Goal: Task Accomplishment & Management: Complete application form

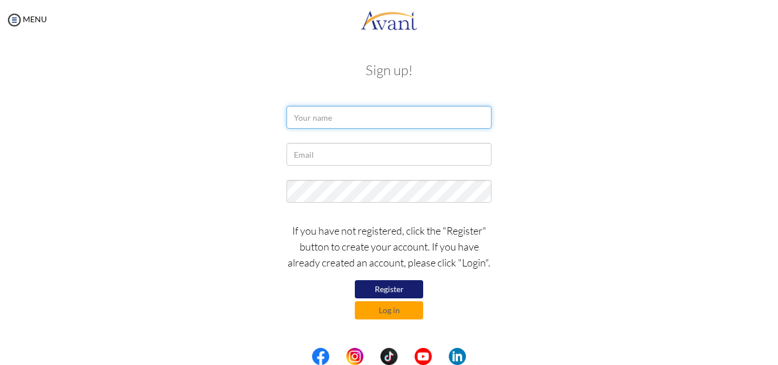
click at [344, 111] on input "text" at bounding box center [389, 117] width 205 height 23
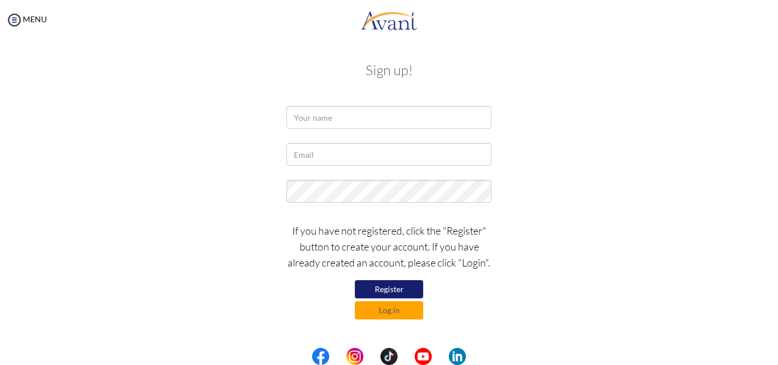
click at [386, 283] on button "Register" at bounding box center [389, 289] width 68 height 18
click at [386, 289] on button "Register" at bounding box center [389, 289] width 68 height 18
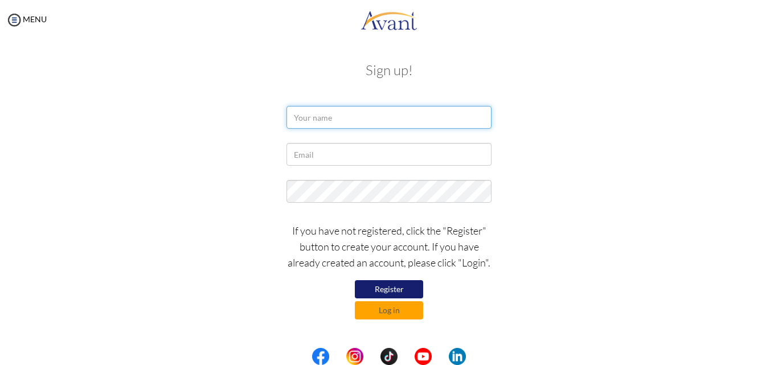
click at [334, 122] on input "text" at bounding box center [389, 117] width 205 height 23
type input "Abdulla Qasim ALsoqeer"
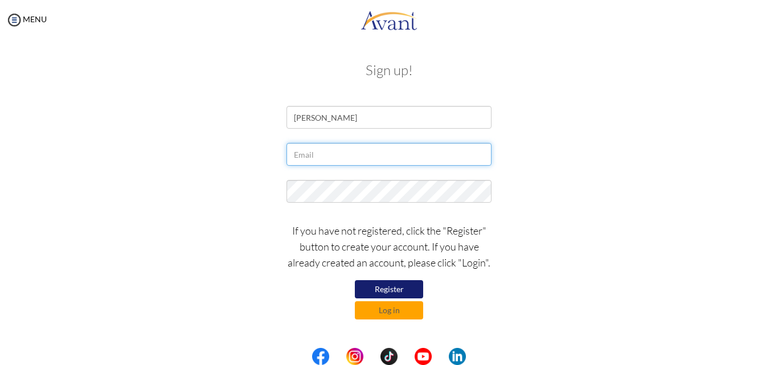
click at [348, 156] on input "text" at bounding box center [389, 154] width 205 height 23
type input "[EMAIL_ADDRESS][DOMAIN_NAME]"
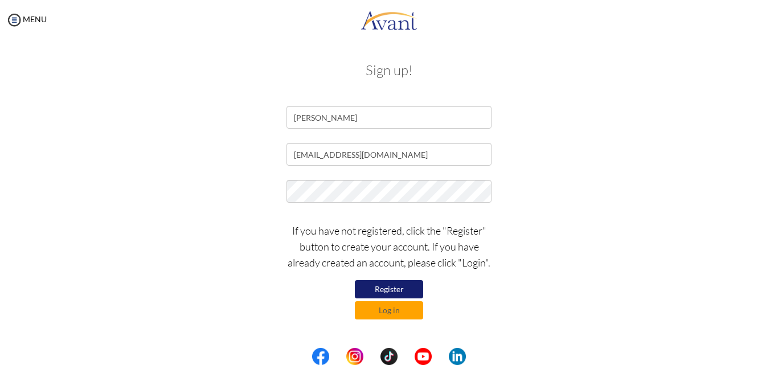
click at [389, 285] on button "Register" at bounding box center [389, 289] width 68 height 18
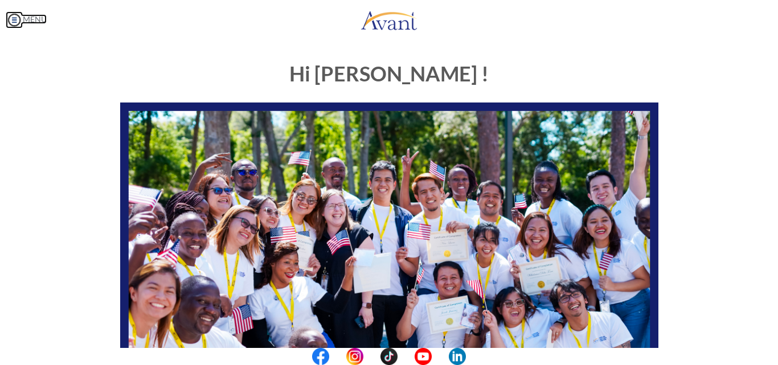
click at [13, 21] on img at bounding box center [14, 19] width 17 height 17
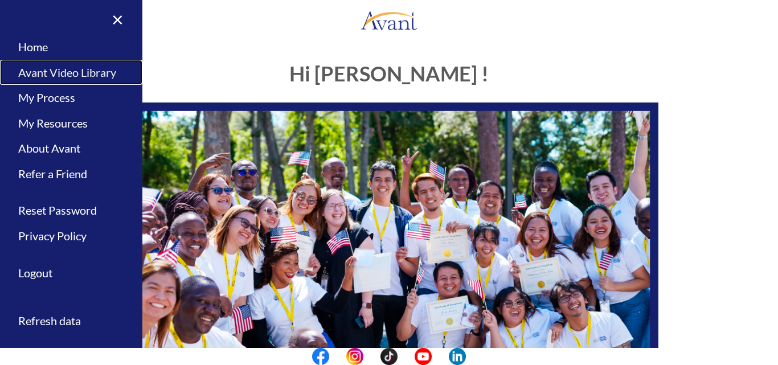
click at [67, 72] on link "Avant Video Library" at bounding box center [71, 73] width 142 height 26
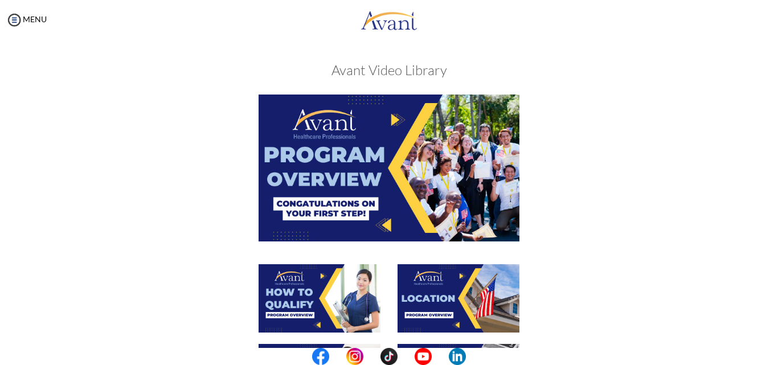
click at [596, 216] on div at bounding box center [389, 179] width 555 height 169
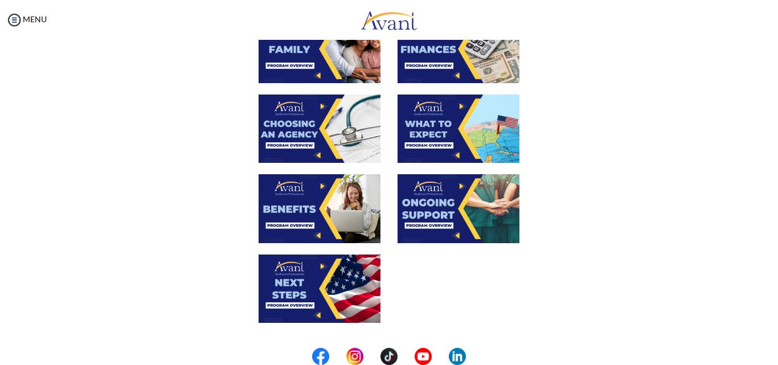
scroll to position [418, 0]
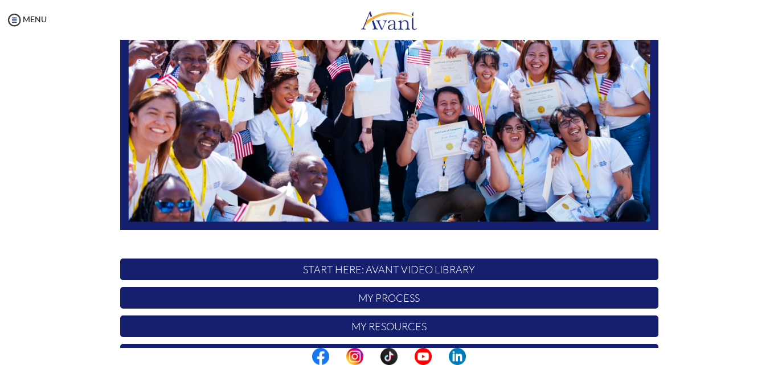
scroll to position [177, 0]
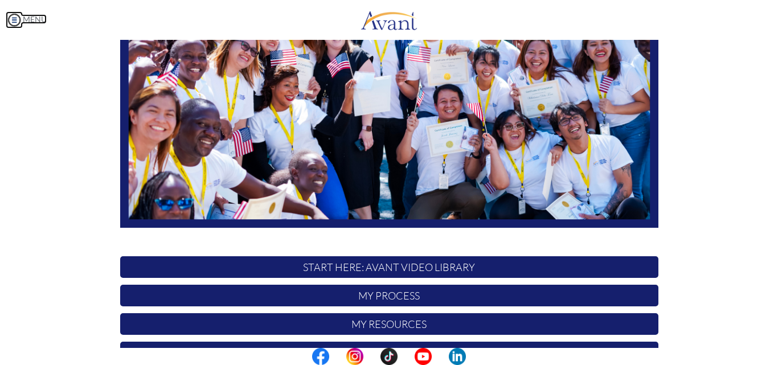
click at [13, 23] on img at bounding box center [14, 19] width 17 height 17
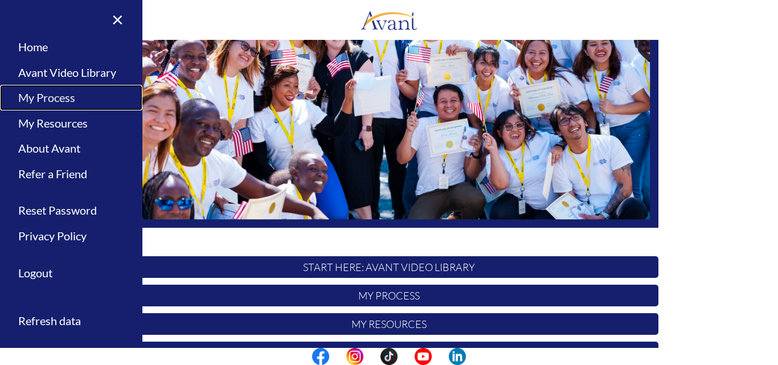
click at [46, 97] on link "My Process" at bounding box center [71, 98] width 142 height 26
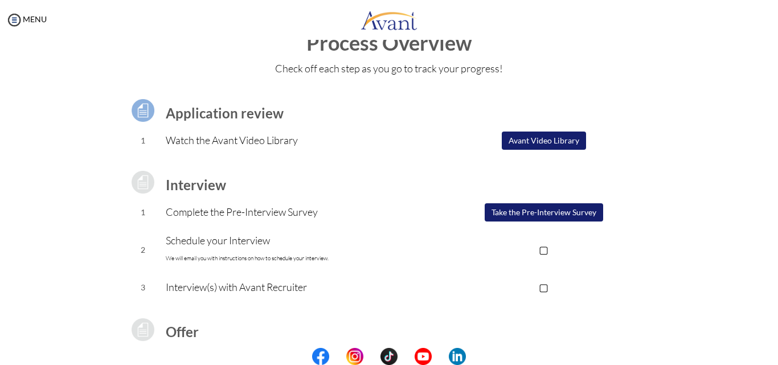
scroll to position [34, 0]
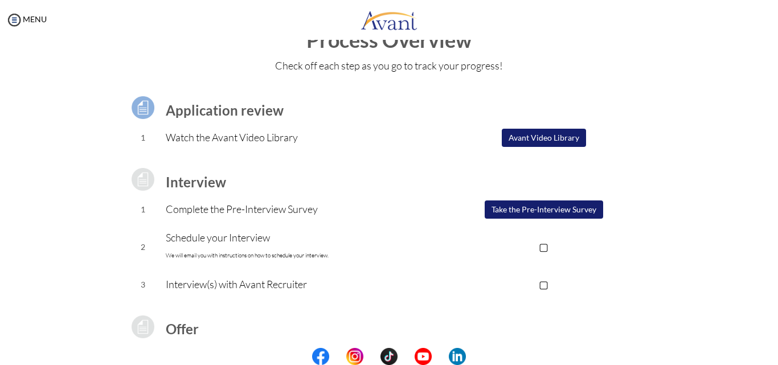
click at [532, 216] on button "Take the Pre-Interview Survey" at bounding box center [544, 210] width 118 height 18
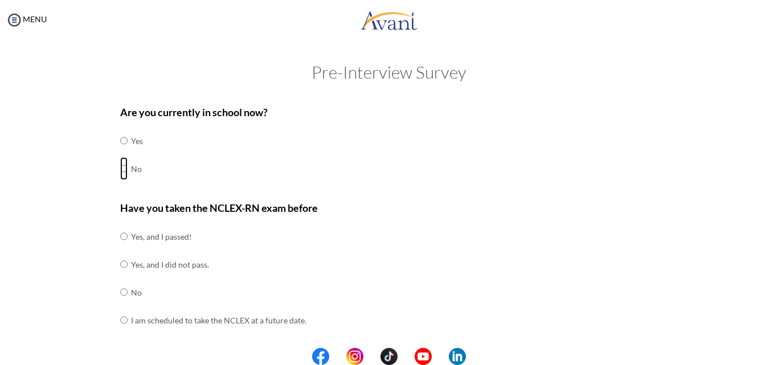
click at [120, 171] on input "radio" at bounding box center [123, 168] width 7 height 23
radio input "true"
click at [120, 237] on input "radio" at bounding box center [123, 236] width 7 height 23
radio input "true"
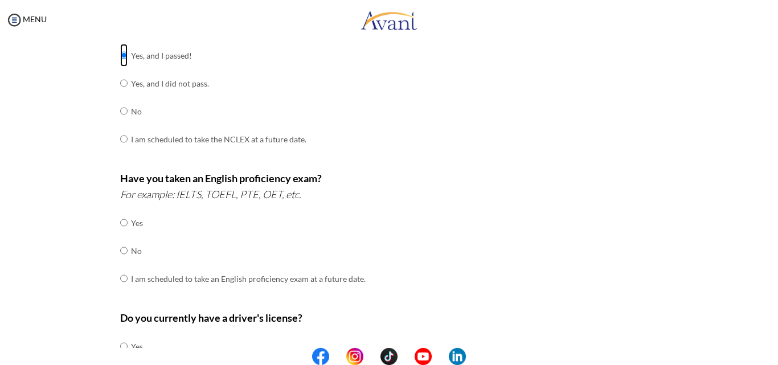
scroll to position [184, 0]
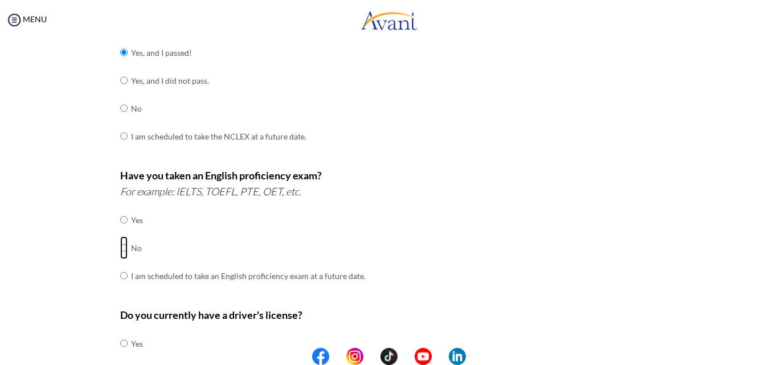
click at [120, 249] on input "radio" at bounding box center [123, 247] width 7 height 23
radio input "true"
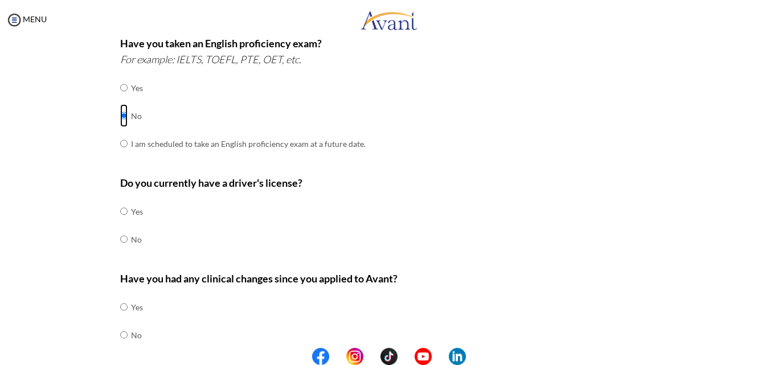
scroll to position [318, 0]
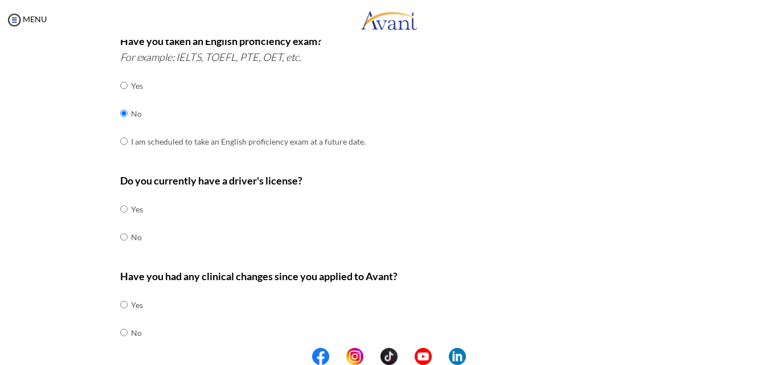
click at [115, 211] on div "Are you currently in school now? Yes No Have you taken the NCLEX-RN exam before…" at bounding box center [389, 81] width 555 height 602
click at [120, 327] on input "radio" at bounding box center [123, 332] width 7 height 23
radio input "true"
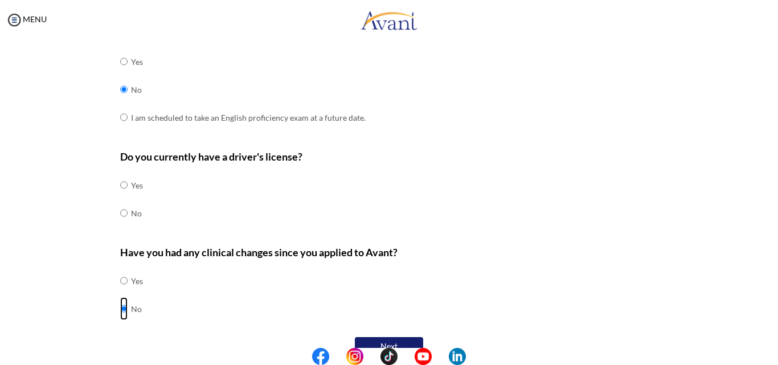
scroll to position [364, 0]
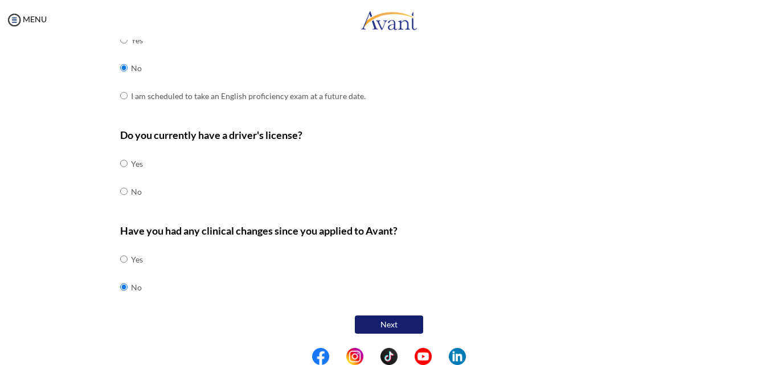
click at [388, 320] on button "Next" at bounding box center [389, 325] width 68 height 18
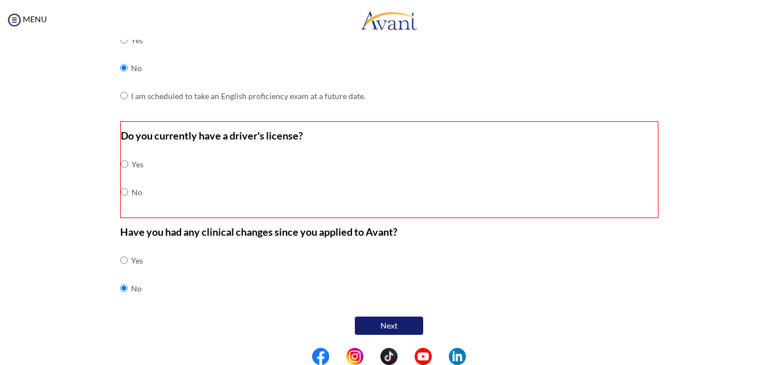
scroll to position [365, 0]
click at [121, 163] on input "radio" at bounding box center [124, 163] width 7 height 23
radio input "true"
click at [370, 325] on button "Next" at bounding box center [389, 325] width 68 height 18
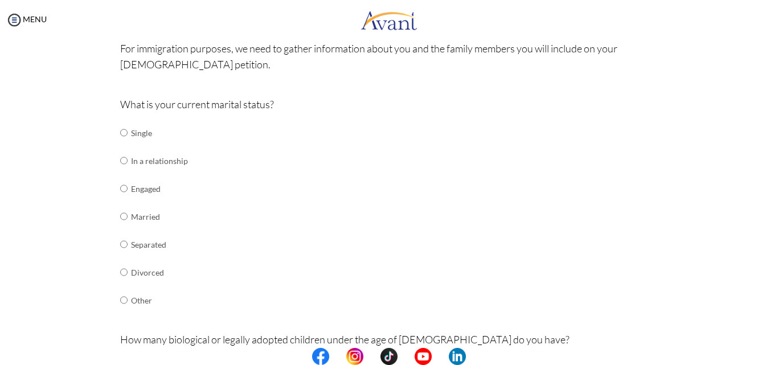
scroll to position [91, 0]
click at [120, 220] on input "radio" at bounding box center [123, 215] width 7 height 23
radio input "true"
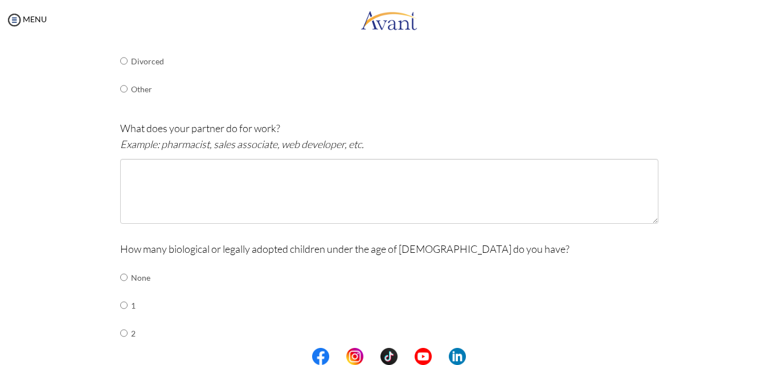
scroll to position [329, 0]
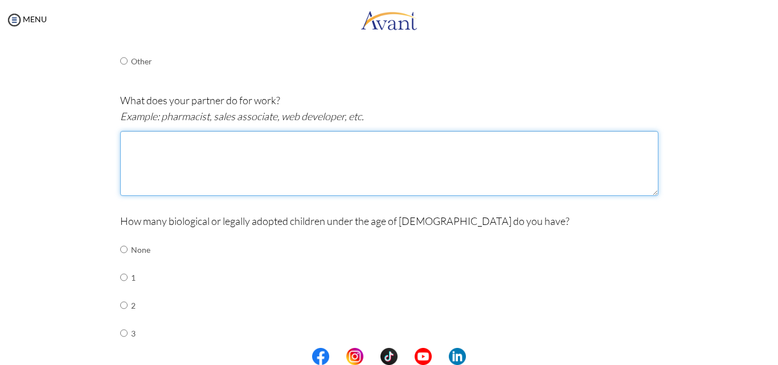
click at [195, 155] on textarea at bounding box center [389, 163] width 538 height 65
type textarea "teacher"
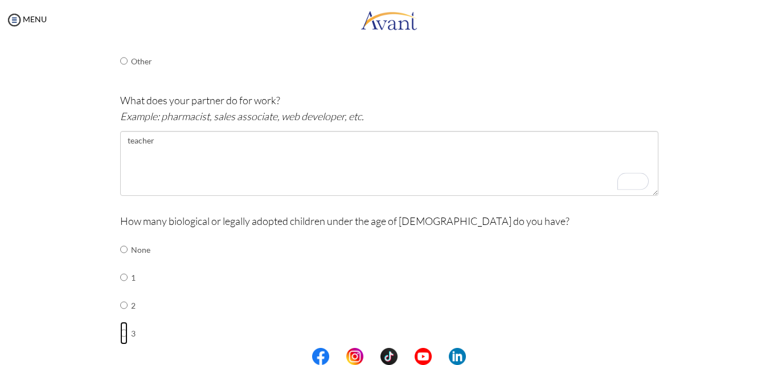
click at [120, 334] on input "radio" at bounding box center [123, 333] width 7 height 23
radio input "true"
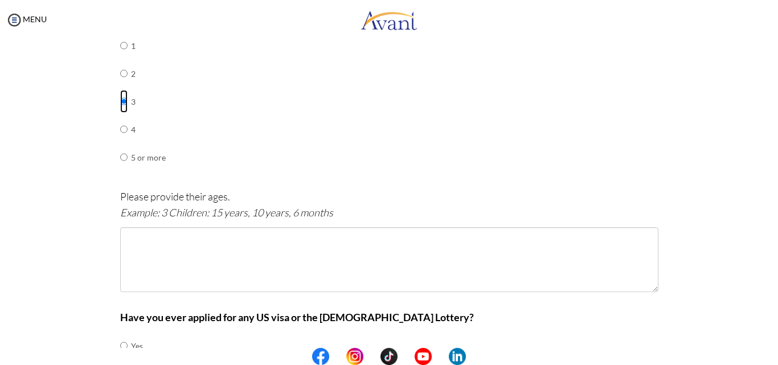
scroll to position [563, 0]
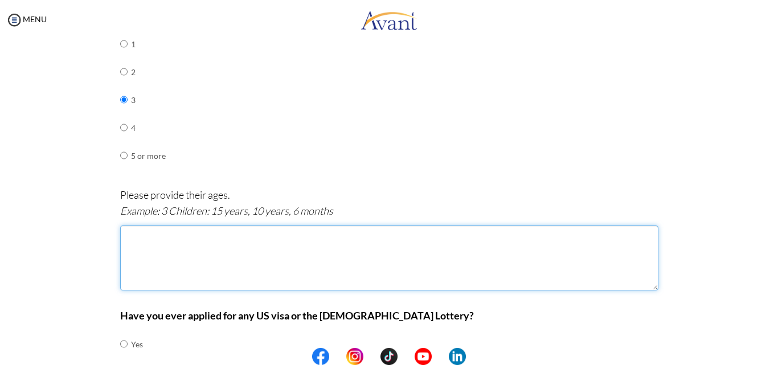
click at [175, 242] on textarea at bounding box center [389, 258] width 538 height 65
click at [152, 236] on textarea "3 childer ; 17years," at bounding box center [389, 258] width 538 height 65
click at [198, 235] on textarea "3 childern ; 17years," at bounding box center [389, 258] width 538 height 65
click at [153, 238] on textarea "3 childern ; 17years," at bounding box center [389, 258] width 538 height 65
click at [207, 235] on textarea "3 children ; 17years," at bounding box center [389, 258] width 538 height 65
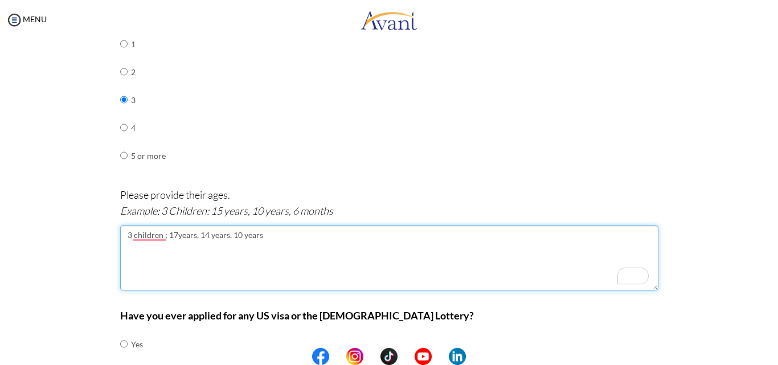
scroll to position [648, 0]
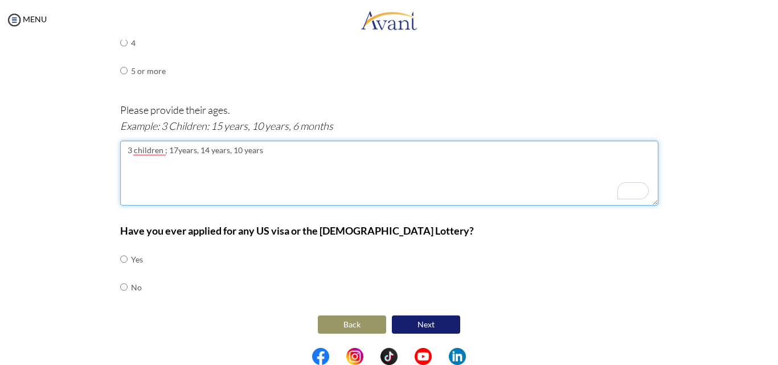
type textarea "3 children ; 17years, 14 years, 10 years"
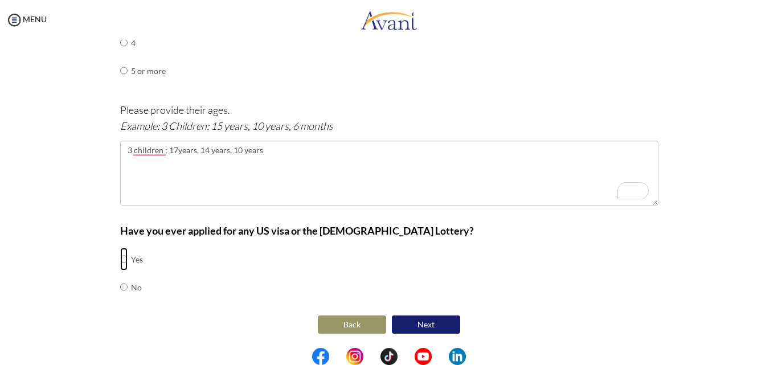
click at [120, 261] on input "radio" at bounding box center [123, 259] width 7 height 23
radio input "true"
click at [435, 328] on button "Next" at bounding box center [426, 325] width 68 height 18
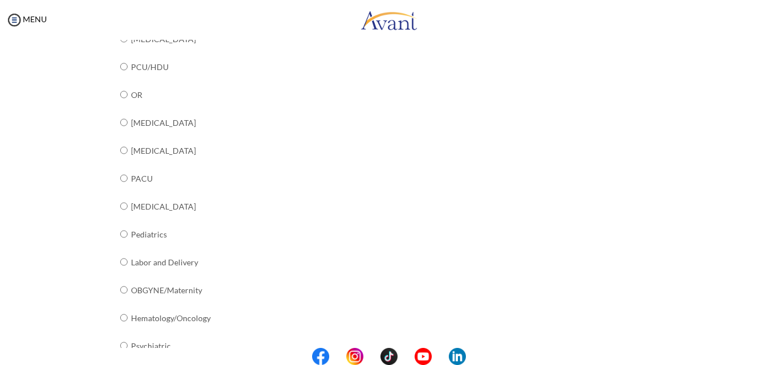
scroll to position [351, 0]
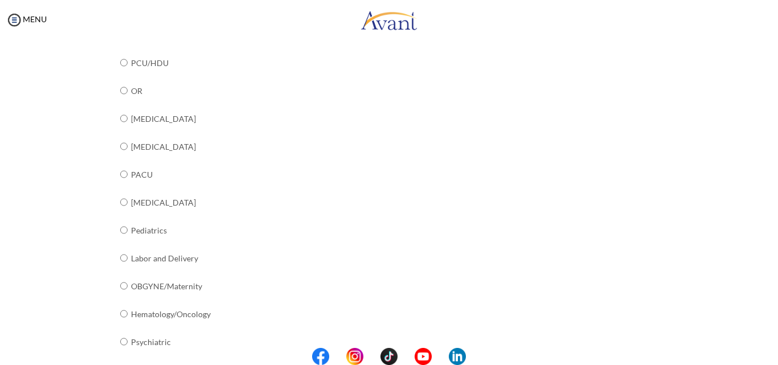
click at [128, 172] on td at bounding box center [129, 175] width 3 height 28
click at [120, 175] on input "radio" at bounding box center [123, 174] width 7 height 23
radio input "true"
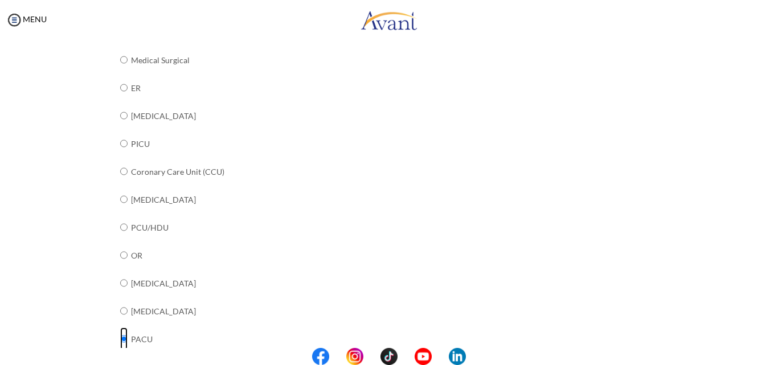
scroll to position [185, 0]
click at [120, 88] on input "radio" at bounding box center [123, 88] width 7 height 23
radio input "true"
click at [120, 341] on input "radio" at bounding box center [123, 340] width 7 height 23
radio input "true"
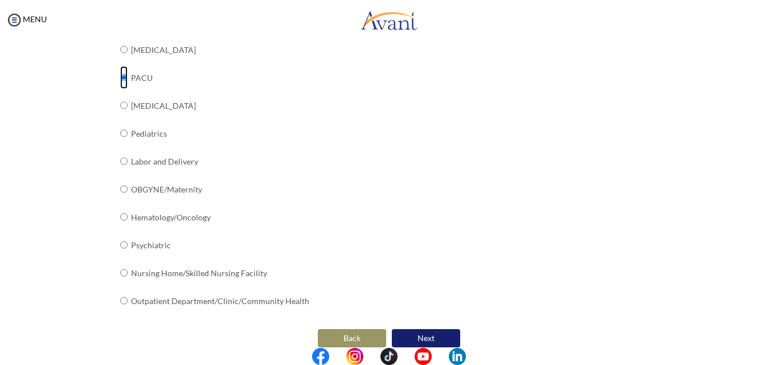
scroll to position [460, 0]
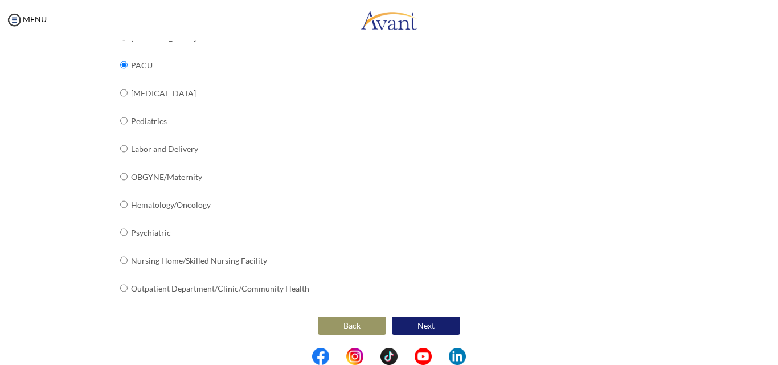
click at [436, 325] on button "Next" at bounding box center [426, 326] width 68 height 18
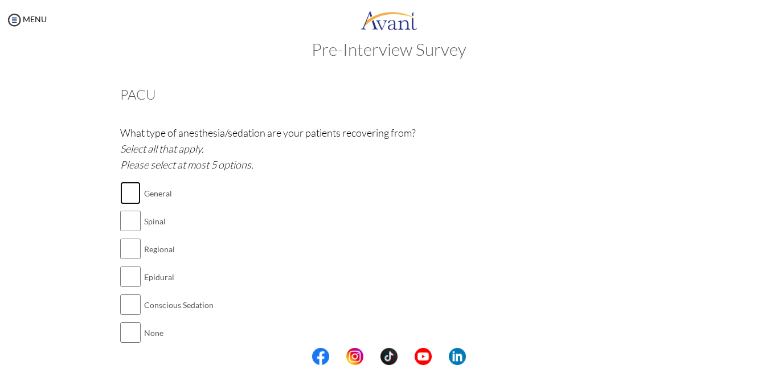
click at [121, 199] on input "checkbox" at bounding box center [130, 193] width 21 height 23
checkbox input "true"
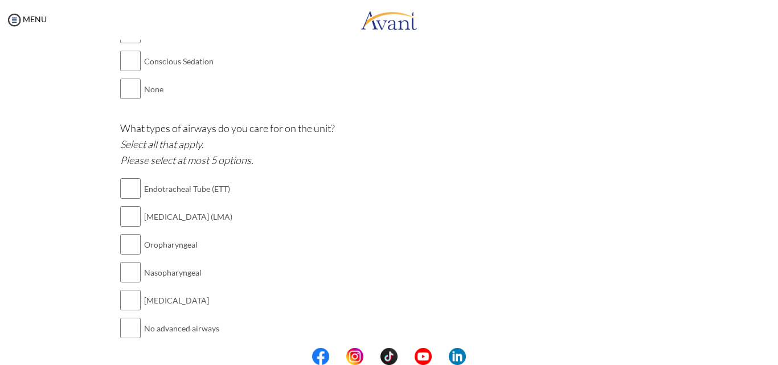
scroll to position [312, 0]
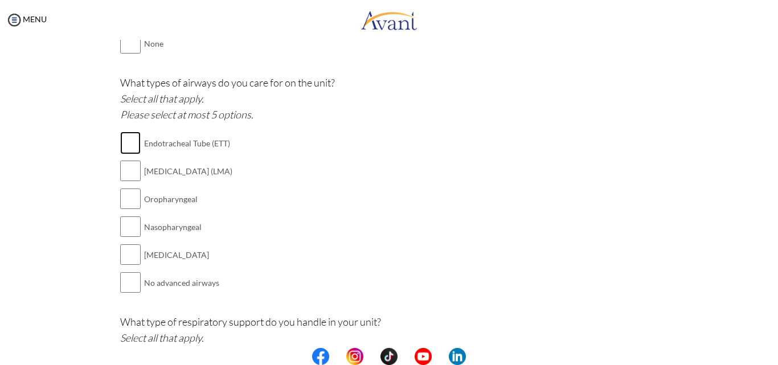
click at [123, 149] on input "checkbox" at bounding box center [130, 143] width 21 height 23
checkbox input "true"
click at [123, 174] on input "checkbox" at bounding box center [130, 171] width 21 height 23
checkbox input "true"
click at [123, 205] on input "checkbox" at bounding box center [130, 198] width 21 height 23
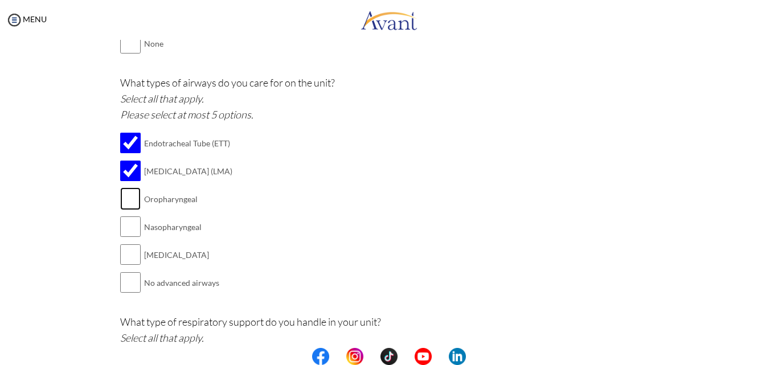
checkbox input "true"
click at [122, 232] on input "checkbox" at bounding box center [130, 226] width 21 height 23
checkbox input "true"
click at [126, 264] on input "checkbox" at bounding box center [130, 254] width 21 height 23
checkbox input "true"
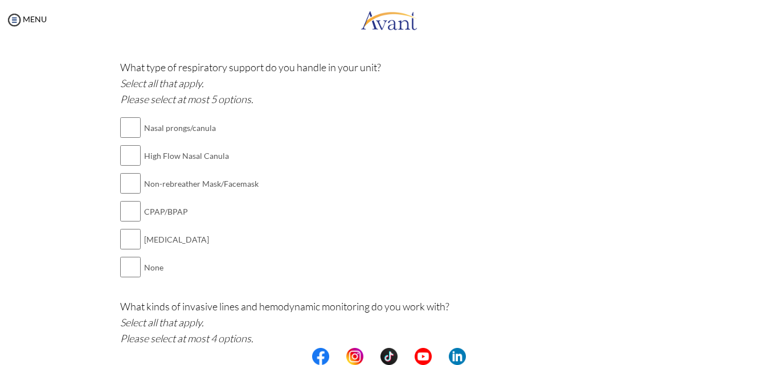
scroll to position [562, 0]
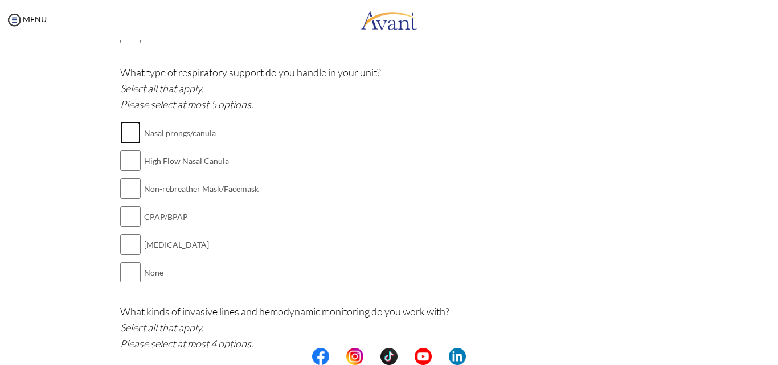
click at [121, 136] on input "checkbox" at bounding box center [130, 132] width 21 height 23
checkbox input "true"
click at [121, 164] on input "checkbox" at bounding box center [130, 160] width 21 height 23
checkbox input "true"
click at [122, 189] on input "checkbox" at bounding box center [130, 188] width 21 height 23
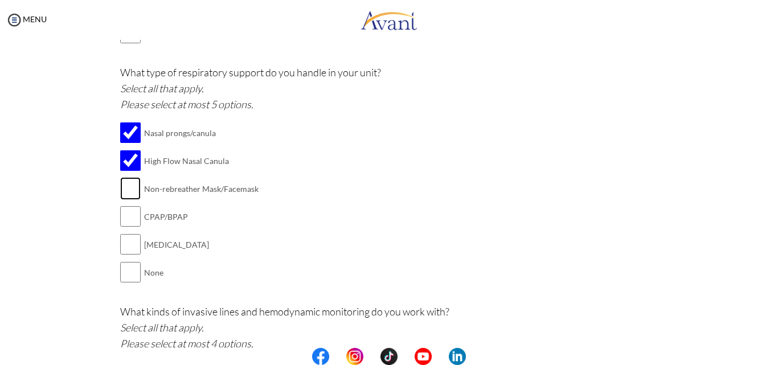
checkbox input "true"
click at [124, 214] on input "checkbox" at bounding box center [130, 216] width 21 height 23
checkbox input "true"
click at [124, 240] on input "checkbox" at bounding box center [130, 244] width 21 height 23
checkbox input "true"
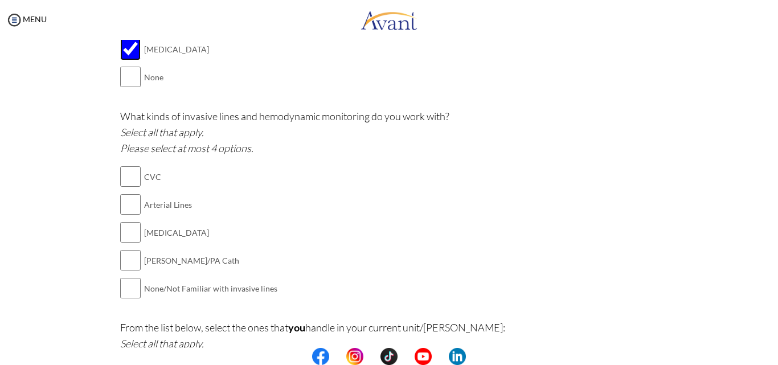
scroll to position [760, 0]
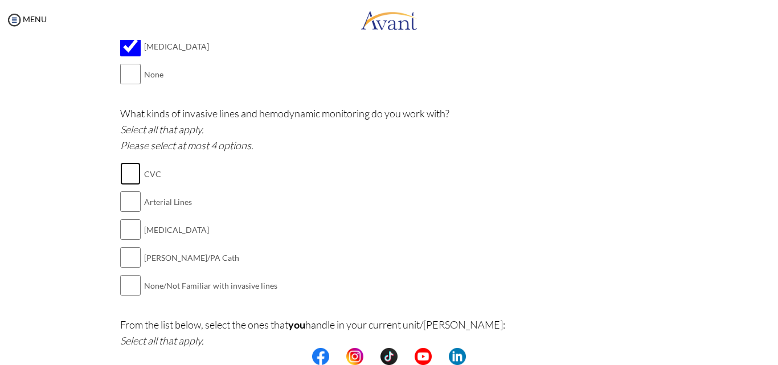
click at [124, 178] on input "checkbox" at bounding box center [130, 173] width 21 height 23
checkbox input "true"
click at [124, 203] on input "checkbox" at bounding box center [130, 201] width 21 height 23
checkbox input "true"
click at [121, 231] on input "checkbox" at bounding box center [130, 229] width 21 height 23
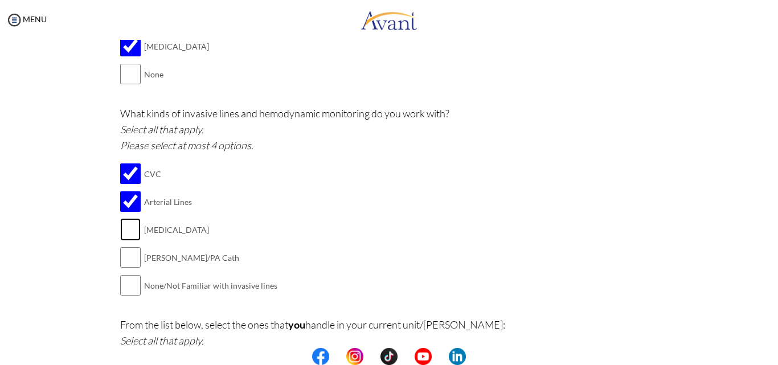
checkbox input "true"
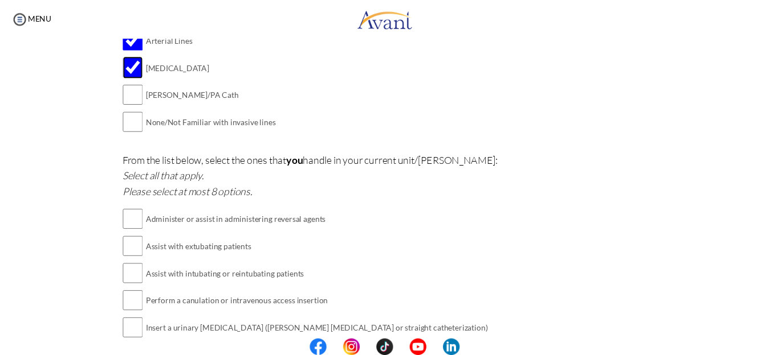
scroll to position [910, 0]
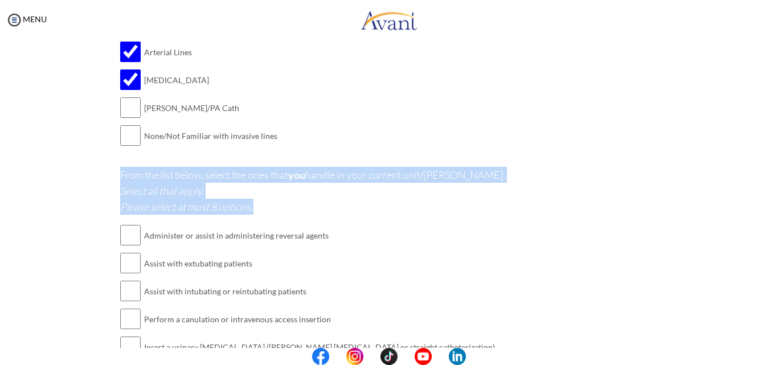
drag, startPoint x: 258, startPoint y: 211, endPoint x: 109, endPoint y: 175, distance: 153.6
copy p "From the list below, select the ones that you handle in your current unit/ward:…"
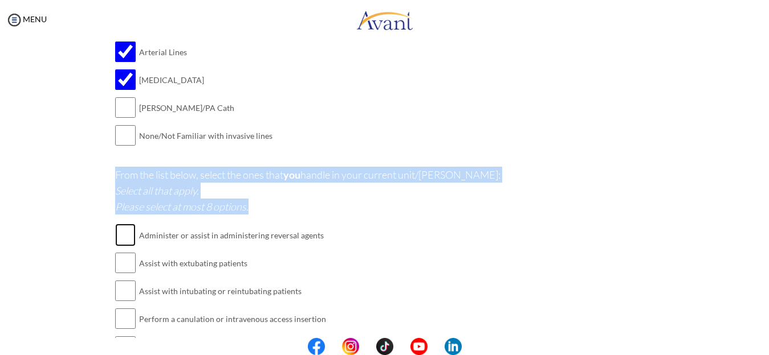
click at [115, 235] on input "checkbox" at bounding box center [125, 235] width 21 height 23
checkbox input "true"
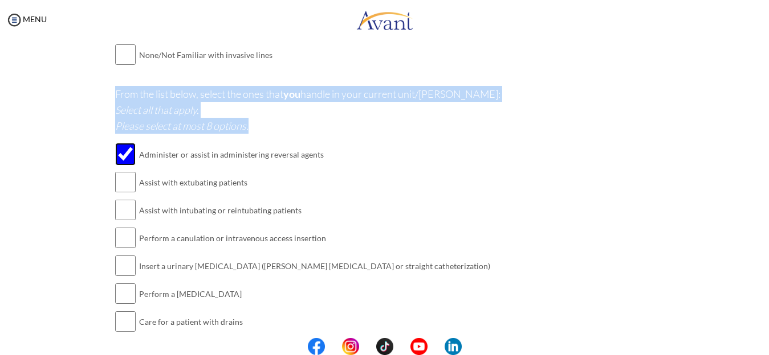
scroll to position [996, 0]
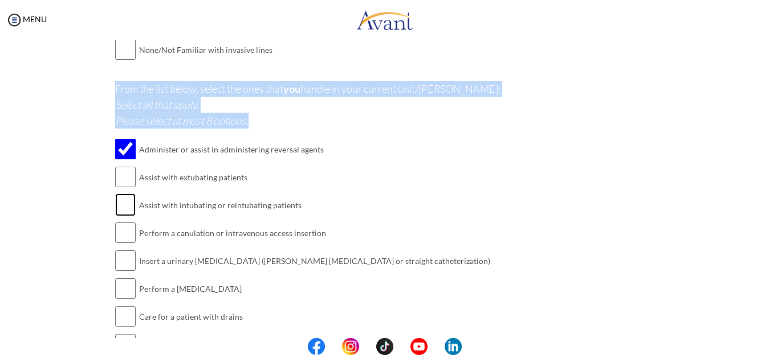
click at [119, 209] on input "checkbox" at bounding box center [125, 205] width 21 height 23
checkbox input "true"
click at [116, 236] on input "checkbox" at bounding box center [125, 233] width 21 height 23
checkbox input "true"
click at [116, 271] on input "checkbox" at bounding box center [125, 261] width 21 height 23
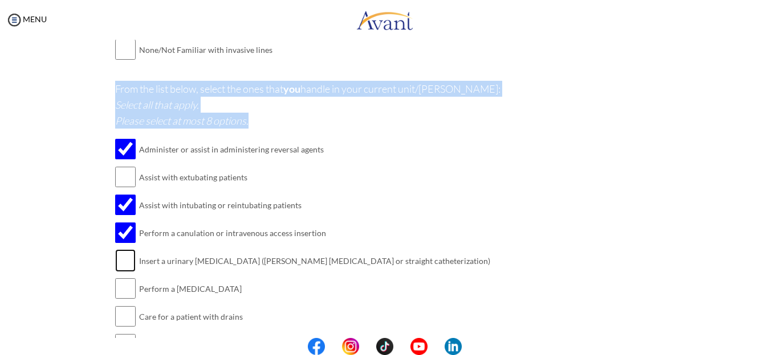
checkbox input "true"
click at [116, 296] on input "checkbox" at bounding box center [125, 288] width 21 height 23
checkbox input "true"
click at [121, 318] on input "checkbox" at bounding box center [125, 316] width 21 height 23
checkbox input "true"
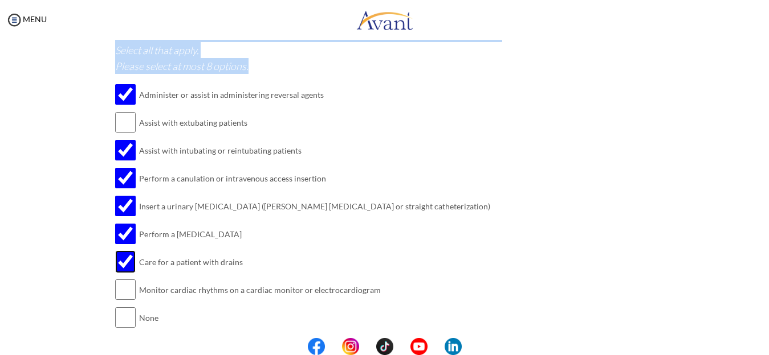
scroll to position [1072, 0]
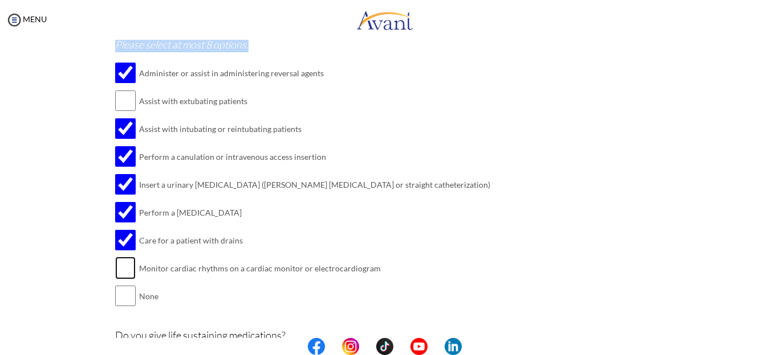
click at [118, 269] on input "checkbox" at bounding box center [125, 268] width 21 height 23
checkbox input "true"
click at [125, 210] on input "checkbox" at bounding box center [125, 212] width 21 height 23
checkbox input "false"
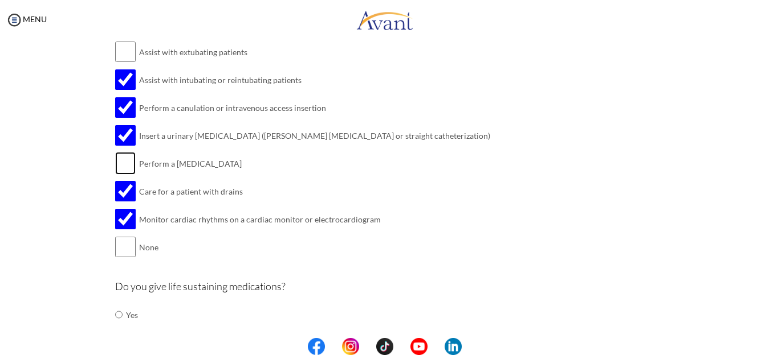
scroll to position [0, 0]
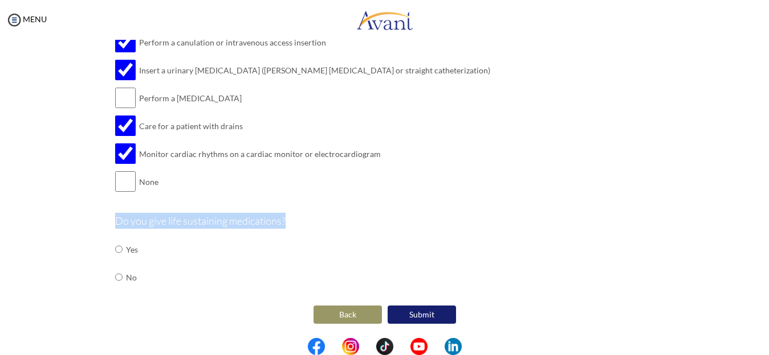
drag, startPoint x: 288, startPoint y: 230, endPoint x: 100, endPoint y: 225, distance: 188.1
copy div "Do you give life sustaining medications?"
click at [311, 250] on div "Do you give life sustaining medications? Yes No" at bounding box center [384, 258] width 538 height 90
drag, startPoint x: 281, startPoint y: 225, endPoint x: 109, endPoint y: 222, distance: 171.5
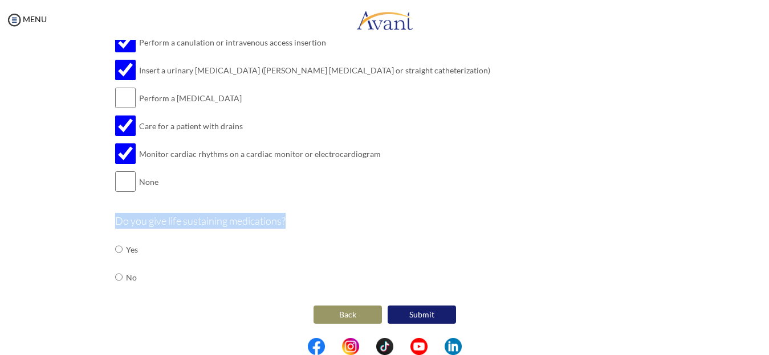
copy p "Do you give life sustaining medications?"
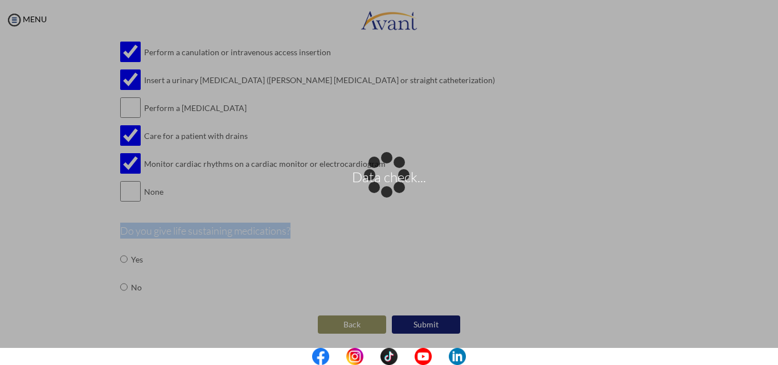
scroll to position [1177, 0]
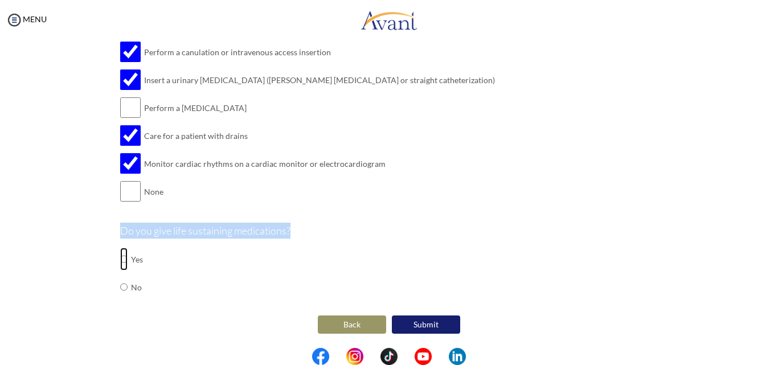
click at [120, 262] on input "radio" at bounding box center [123, 259] width 7 height 23
radio input "true"
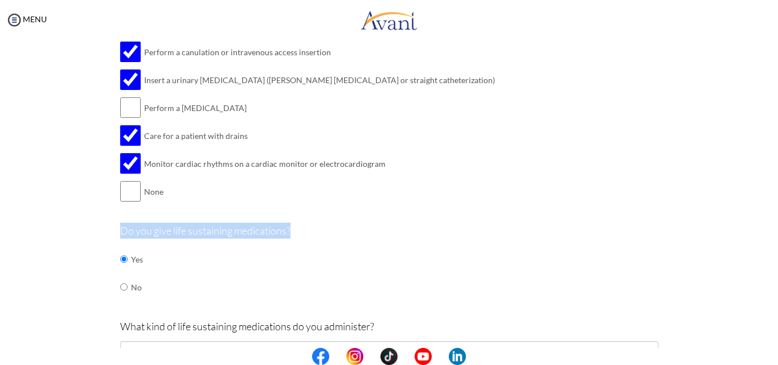
click at [411, 288] on div "Do you give life sustaining medications? Yes No" at bounding box center [389, 268] width 538 height 90
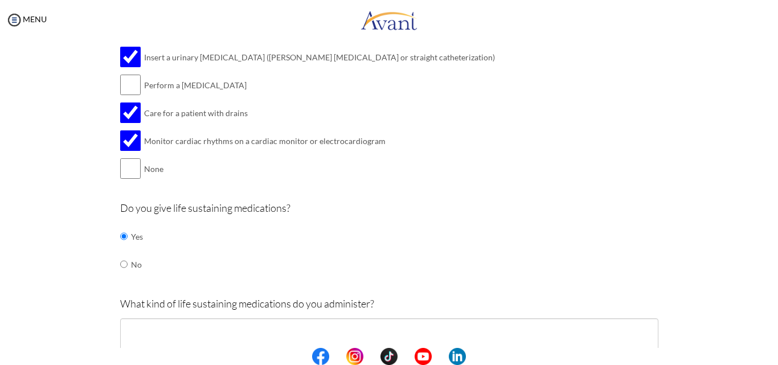
scroll to position [1282, 0]
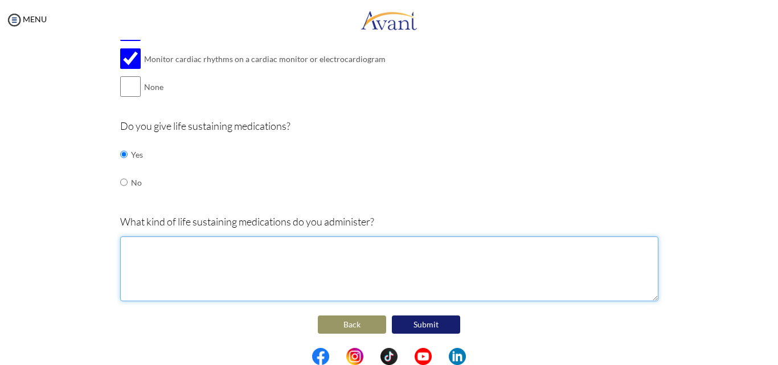
click at [190, 254] on textarea at bounding box center [389, 268] width 538 height 65
paste textarea "Epinephrine"
paste textarea "Norepinephrine"
paste textarea "Dopamine / Vasopressin"
paste textarea "Antibiotics"
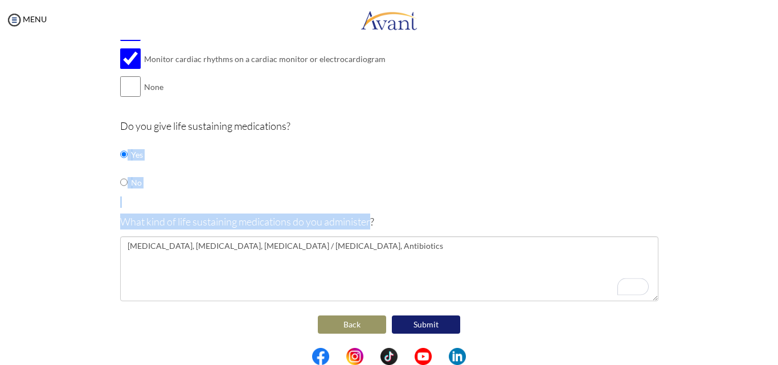
drag, startPoint x: 367, startPoint y: 220, endPoint x: 181, endPoint y: 203, distance: 186.5
copy div "Yes No What kind of life sustaining medications do you administer"
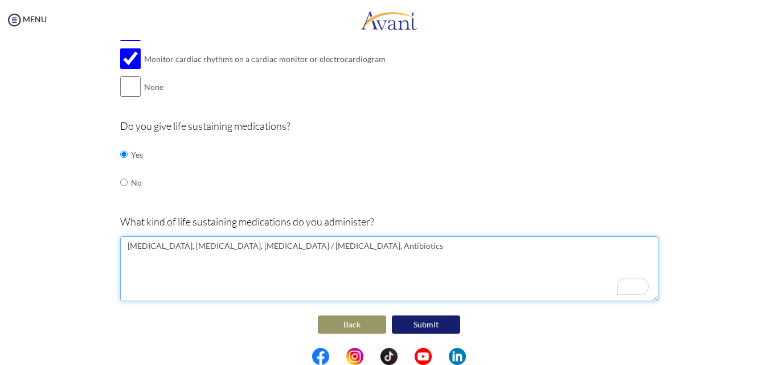
click at [312, 248] on textarea "Epinephrine, Norepinephrine, Dopamine / Vasopressin, Antibiotics" at bounding box center [389, 268] width 538 height 65
drag, startPoint x: 310, startPoint y: 247, endPoint x: 124, endPoint y: 248, distance: 186.3
click at [124, 248] on textarea "Epinephrine, Norepinephrine, Dopamine / Vasopressin, Antibiotics" at bounding box center [389, 268] width 538 height 65
paste textarea "Vasopressors and inotropes"
click at [291, 246] on textarea "Vasopressors and inotropes, Antibiotics" at bounding box center [389, 268] width 538 height 65
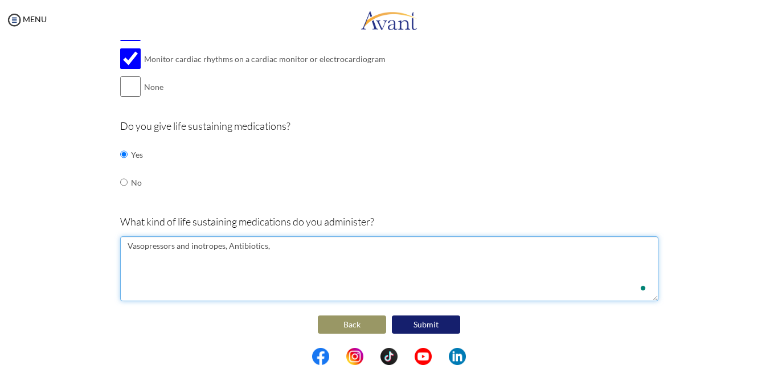
paste textarea "Cardiac medications such as epinephrine, amiodarone, and atropine"
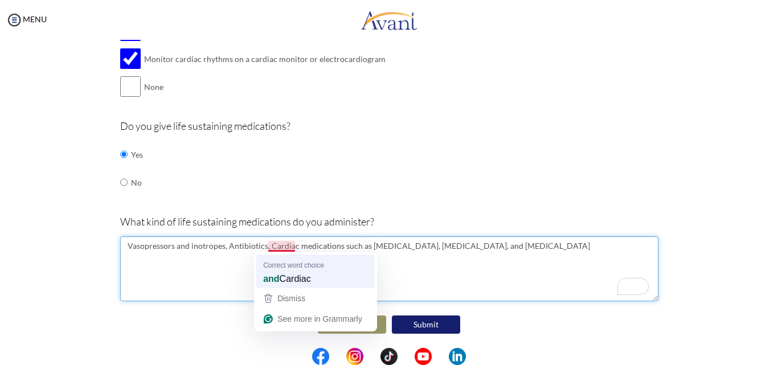
type textarea "Vasopressors and inotropes, Antibiotics, and Cardiac medications such as [MEDIC…"
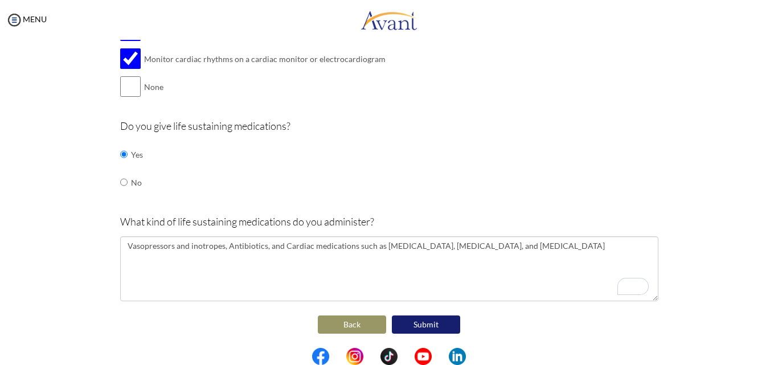
click at [436, 328] on button "Submit" at bounding box center [426, 325] width 68 height 18
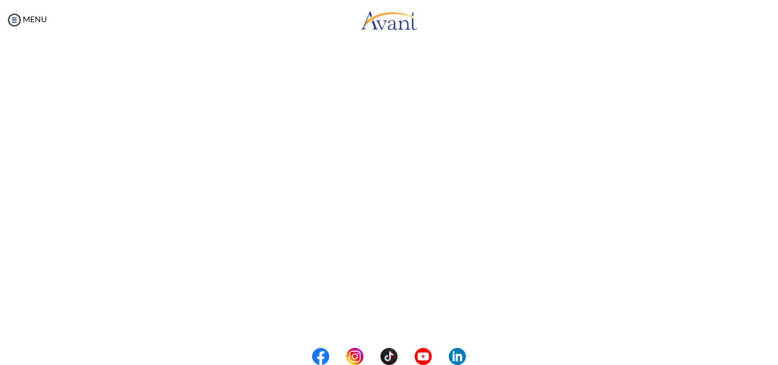
scroll to position [23, 0]
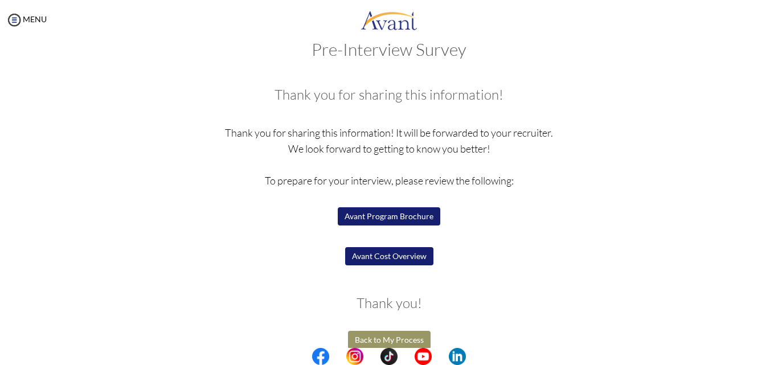
click at [398, 259] on button "Avant Cost Overview" at bounding box center [389, 256] width 88 height 18
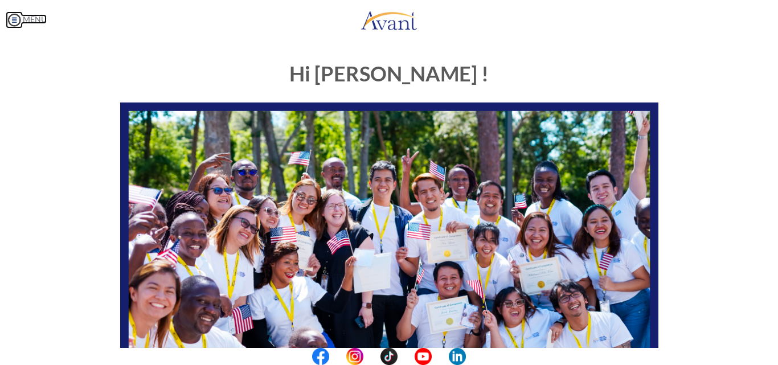
click at [14, 22] on img at bounding box center [14, 19] width 17 height 17
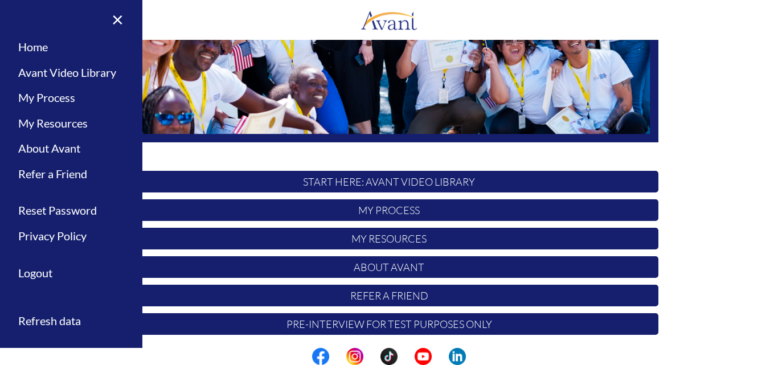
scroll to position [264, 0]
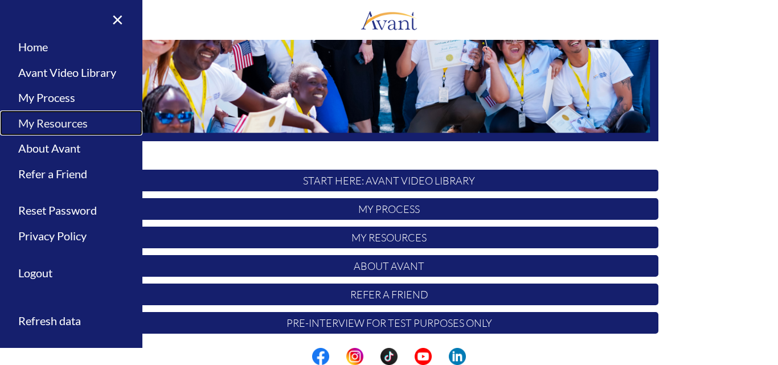
click at [53, 126] on link "My Resources" at bounding box center [71, 124] width 142 height 26
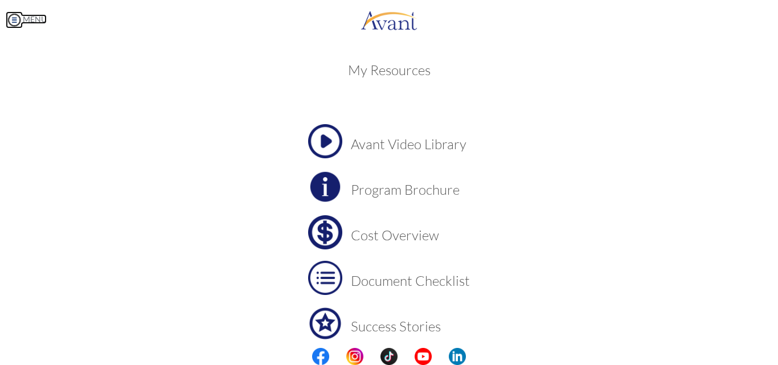
click at [15, 23] on img at bounding box center [14, 19] width 17 height 17
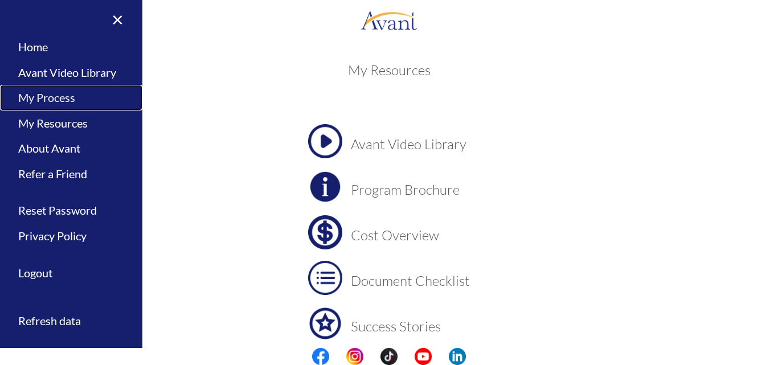
click at [52, 100] on link "My Process" at bounding box center [71, 98] width 142 height 26
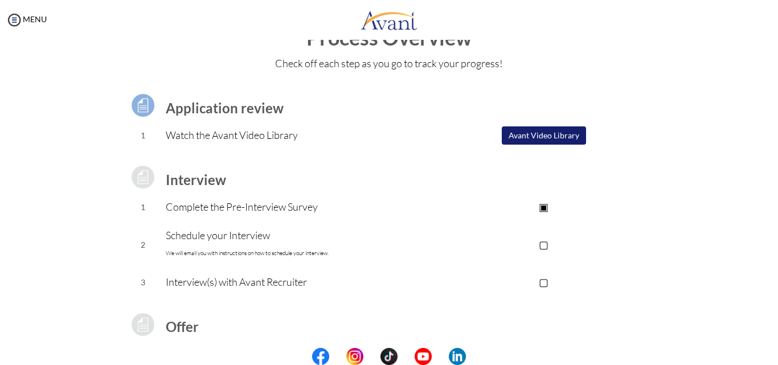
scroll to position [0, 0]
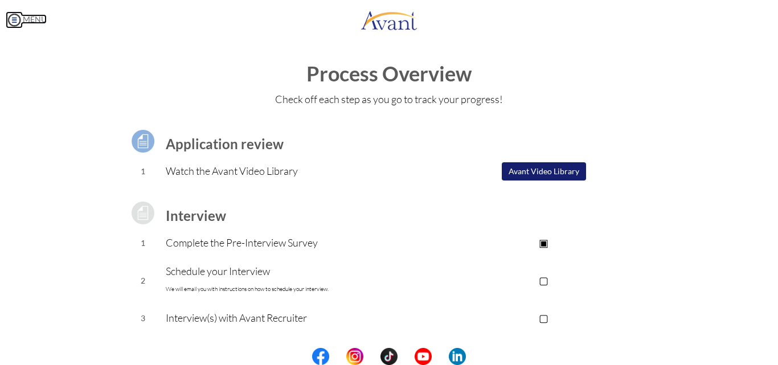
click at [17, 14] on img at bounding box center [14, 19] width 17 height 17
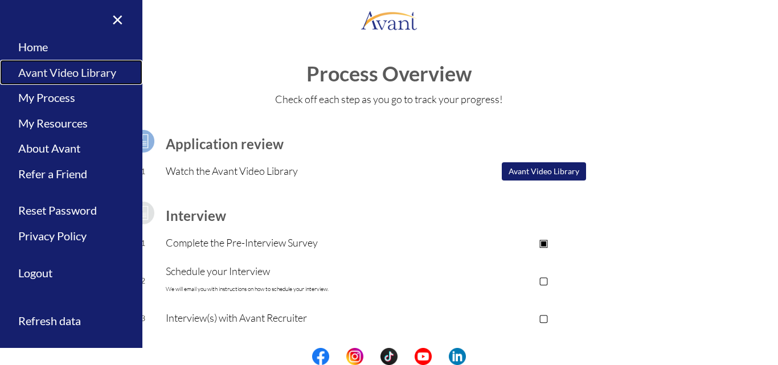
click at [39, 75] on link "Avant Video Library" at bounding box center [71, 73] width 142 height 26
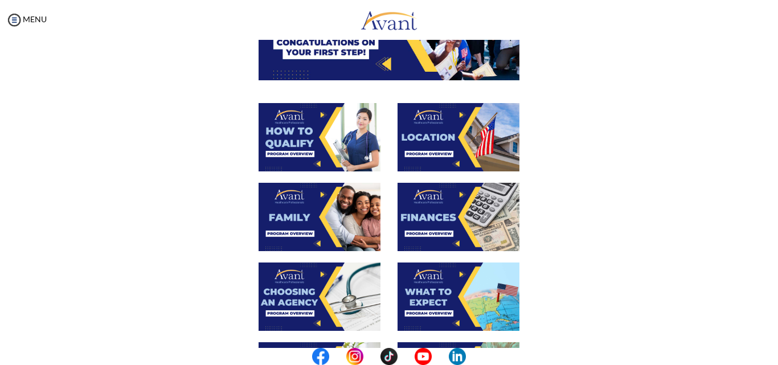
scroll to position [160, 0]
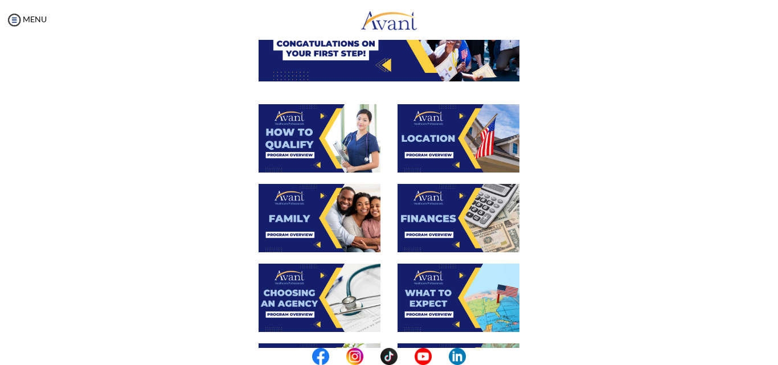
click at [308, 134] on img at bounding box center [320, 138] width 122 height 68
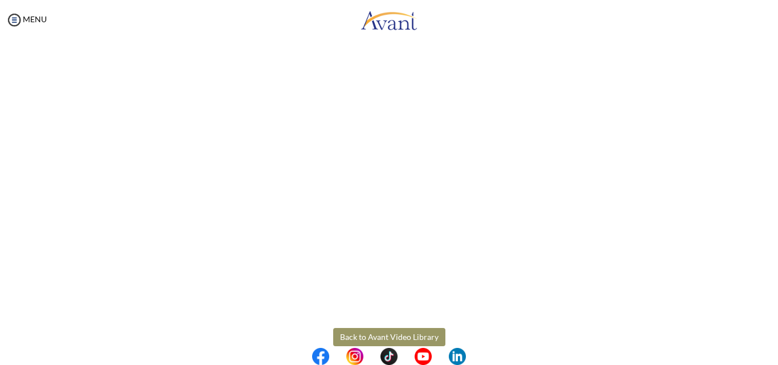
scroll to position [177, 0]
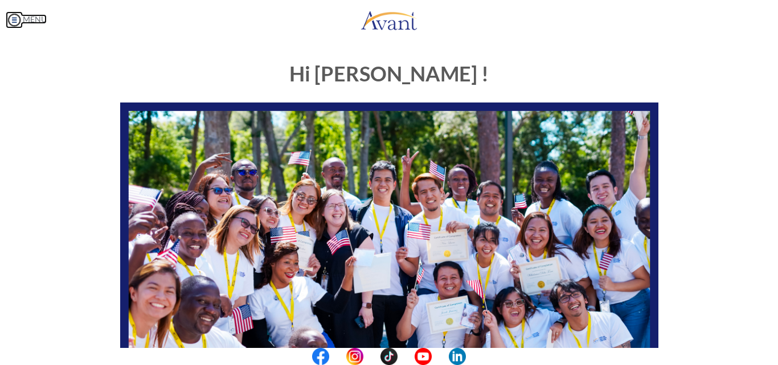
click at [15, 17] on img at bounding box center [14, 19] width 17 height 17
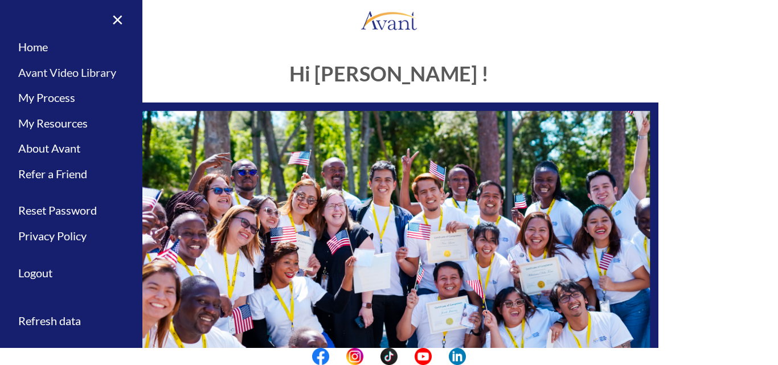
click at [43, 75] on link "Avant Video Library" at bounding box center [71, 73] width 142 height 26
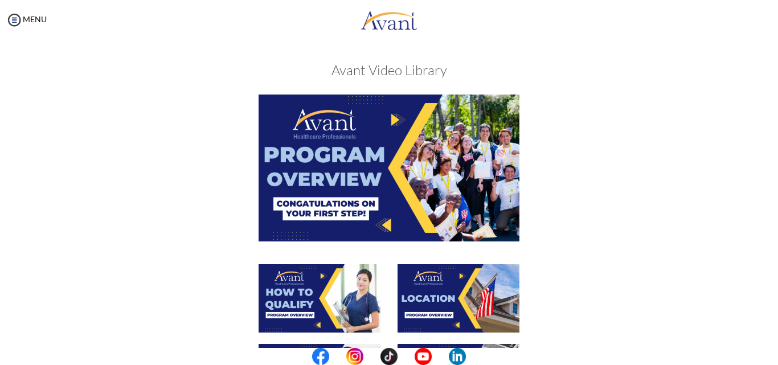
click at [435, 287] on img at bounding box center [459, 298] width 122 height 68
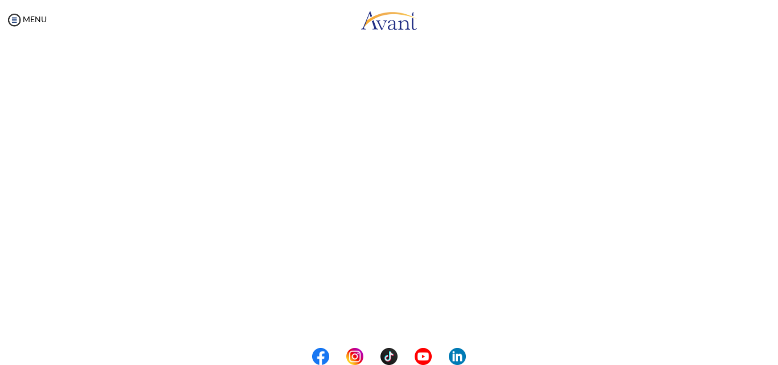
scroll to position [150, 0]
click at [15, 18] on body "Maintenance break. Please come back in 2 hours. MENU My Status What is the next…" at bounding box center [389, 182] width 778 height 365
click at [15, 18] on img at bounding box center [14, 19] width 17 height 17
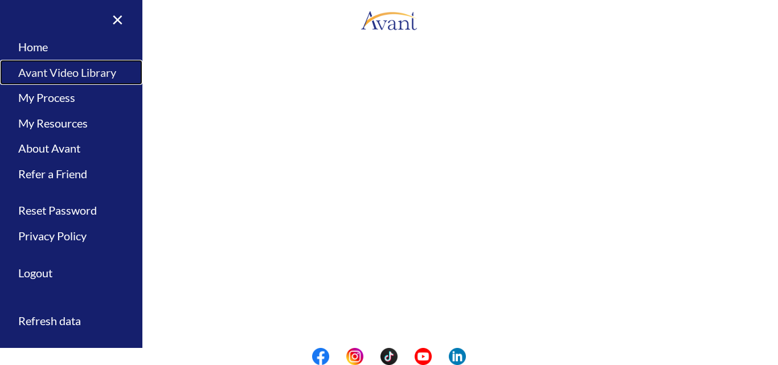
click at [34, 72] on link "Avant Video Library" at bounding box center [71, 73] width 142 height 26
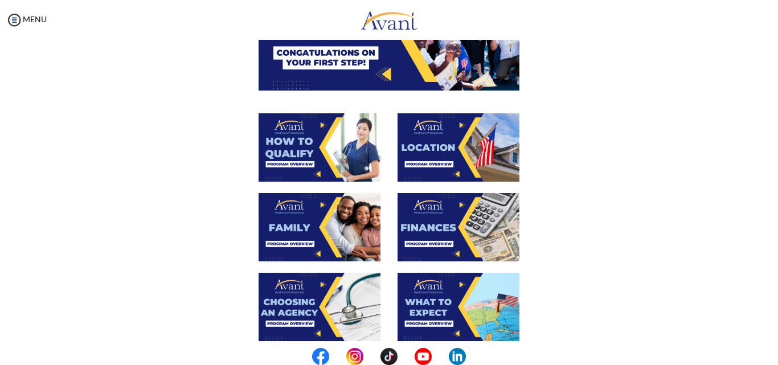
scroll to position [157, 0]
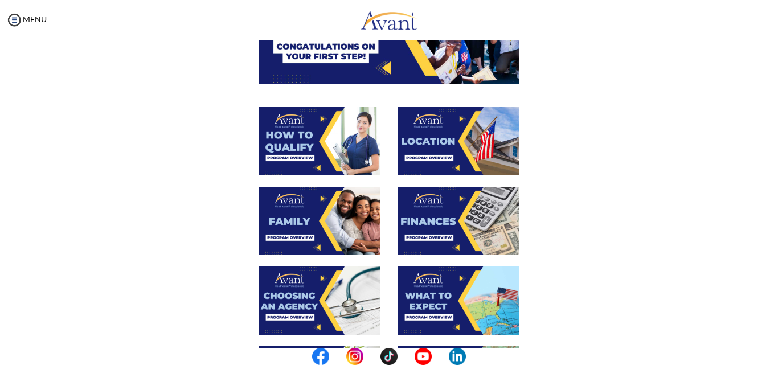
click at [310, 203] on img at bounding box center [320, 221] width 122 height 68
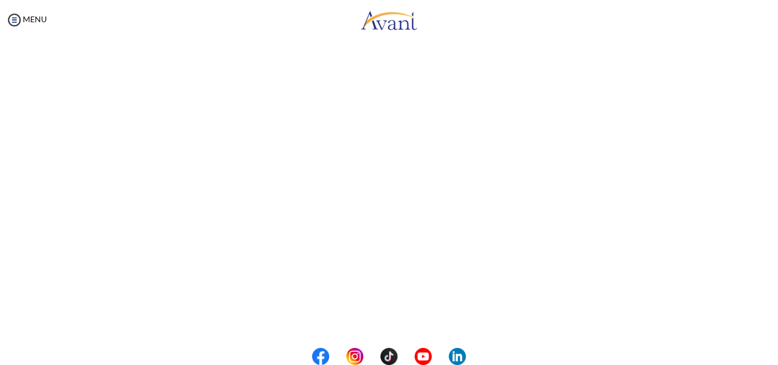
scroll to position [209, 0]
click at [14, 19] on body "Maintenance break. Please come back in 2 hours. MENU My Status What is the next…" at bounding box center [389, 182] width 778 height 365
click at [14, 19] on img at bounding box center [14, 19] width 17 height 17
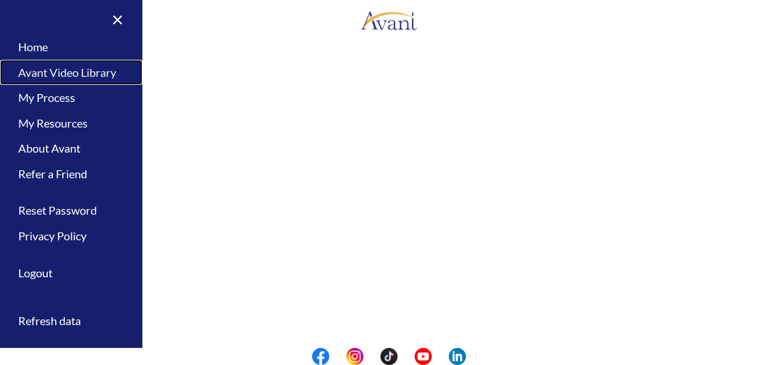
click at [47, 74] on link "Avant Video Library" at bounding box center [71, 73] width 142 height 26
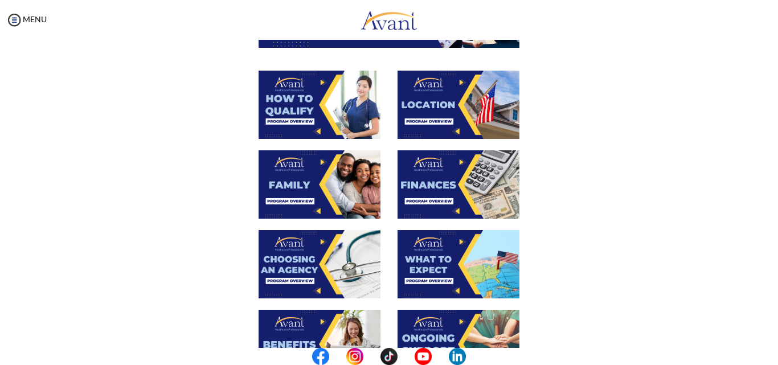
scroll to position [223, 0]
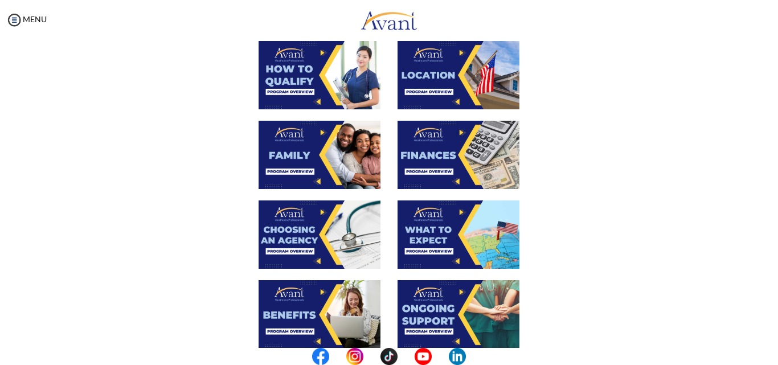
click at [433, 157] on img at bounding box center [459, 155] width 122 height 68
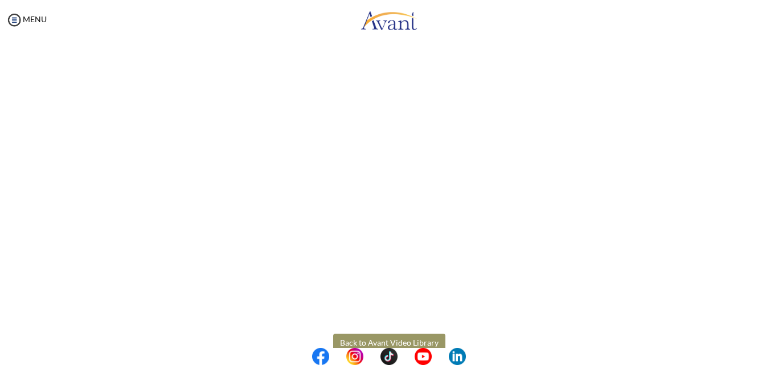
scroll to position [175, 0]
click at [17, 25] on body "Maintenance break. Please come back in 2 hours. MENU My Status What is the next…" at bounding box center [389, 182] width 778 height 365
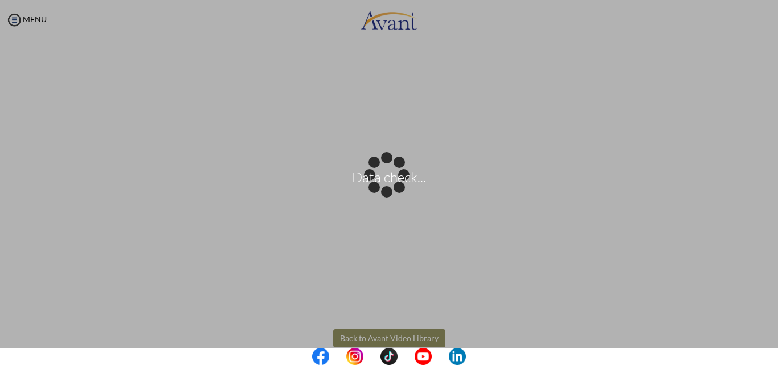
click at [381, 175] on div "Data check..." at bounding box center [389, 183] width 16 height 16
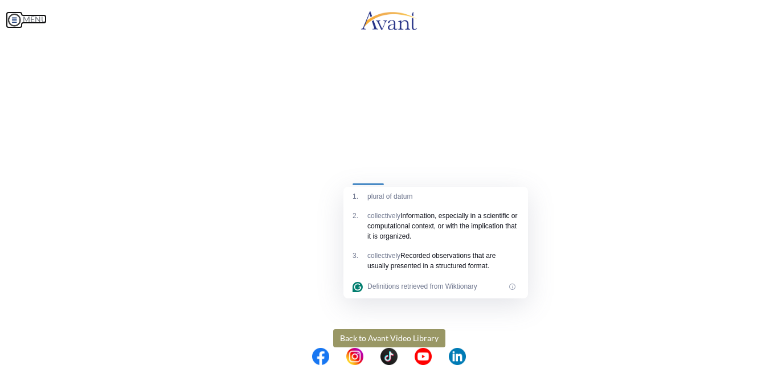
click at [17, 22] on img at bounding box center [14, 19] width 17 height 17
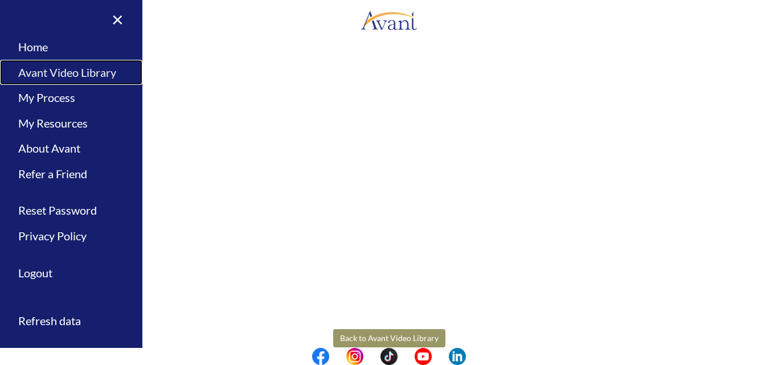
click at [65, 73] on link "Avant Video Library" at bounding box center [71, 73] width 142 height 26
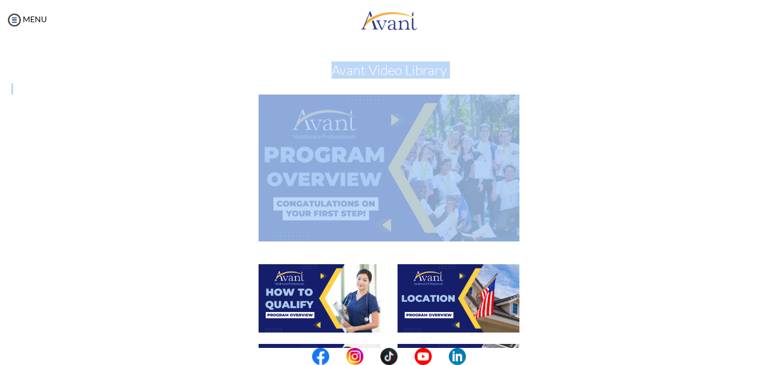
drag, startPoint x: 769, startPoint y: 97, endPoint x: 768, endPoint y: 157, distance: 59.8
click at [768, 157] on div "My Status What is the next step? We would like you to watch the introductory vi…" at bounding box center [389, 222] width 778 height 365
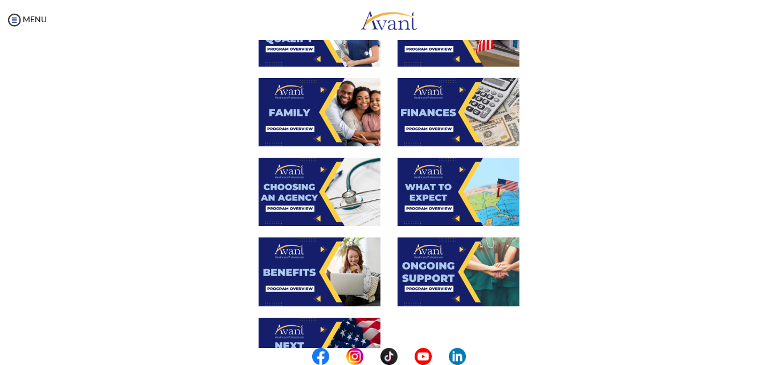
scroll to position [285, 0]
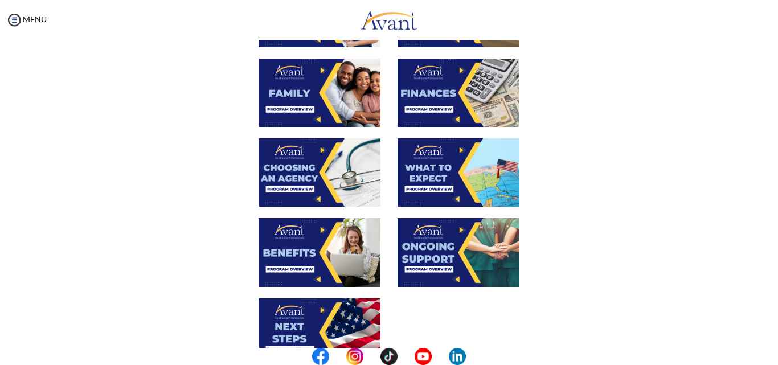
click at [309, 179] on img at bounding box center [320, 172] width 122 height 68
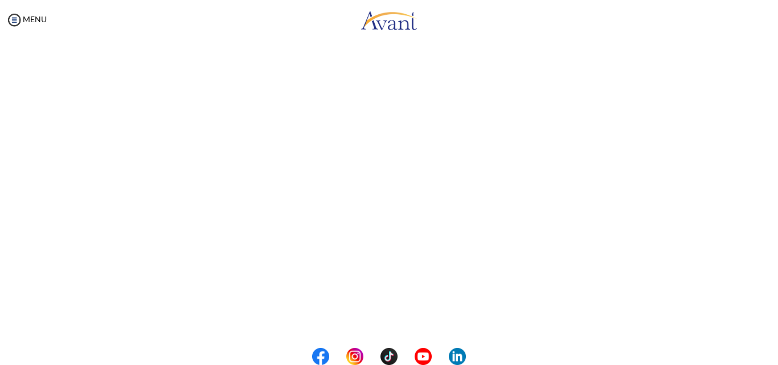
scroll to position [205, 0]
